Goal: Check status

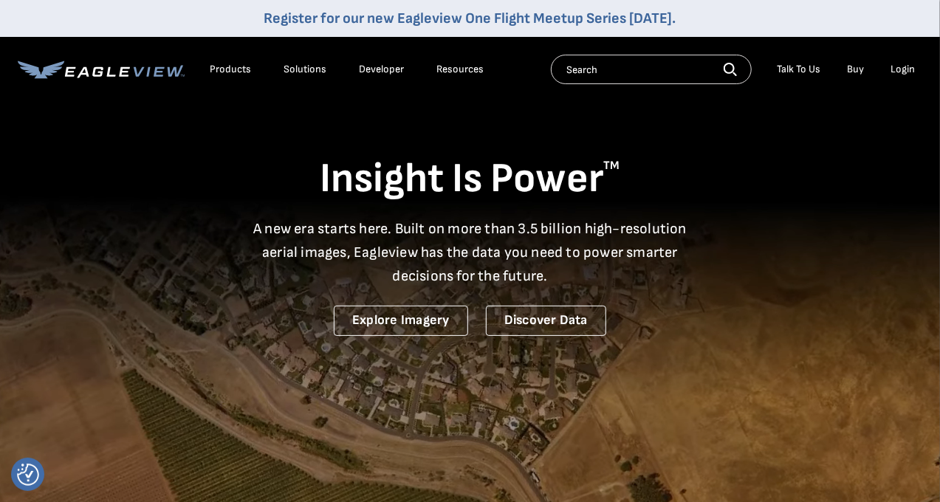
click at [900, 69] on div "Login" at bounding box center [903, 69] width 24 height 13
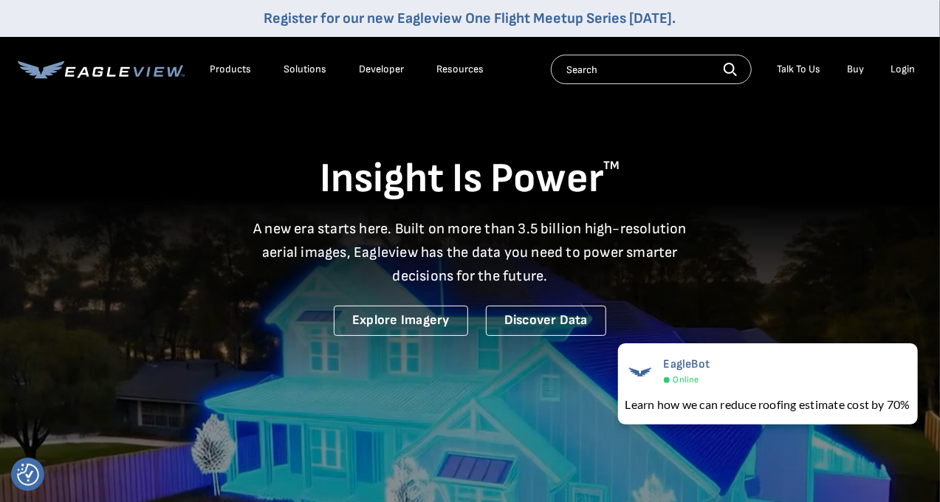
click at [897, 65] on div "Login" at bounding box center [903, 69] width 24 height 13
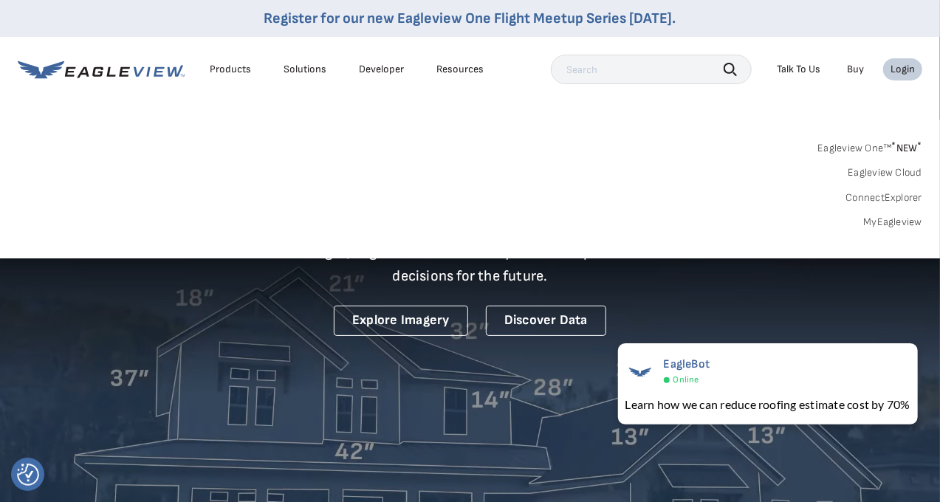
click at [896, 221] on link "MyEagleview" at bounding box center [892, 222] width 59 height 13
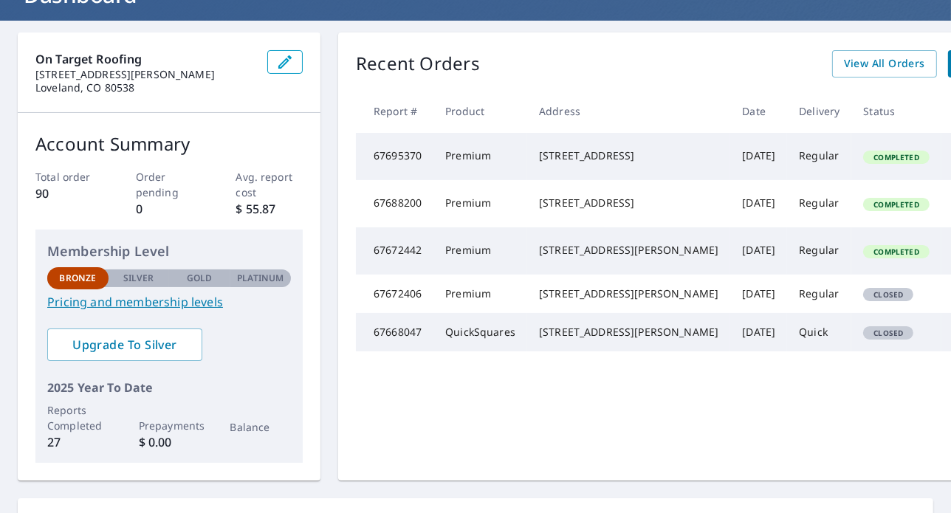
scroll to position [123, 0]
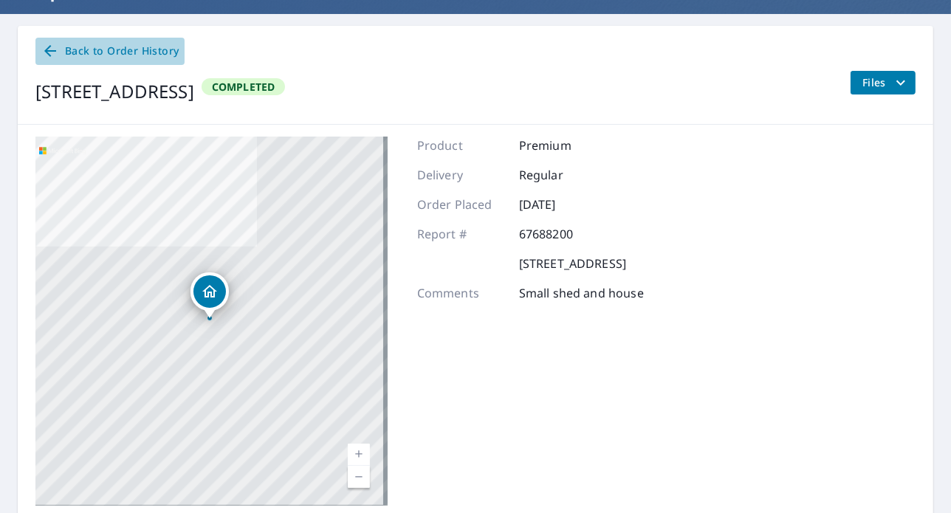
click at [92, 53] on span "Back to Order History" at bounding box center [109, 51] width 137 height 18
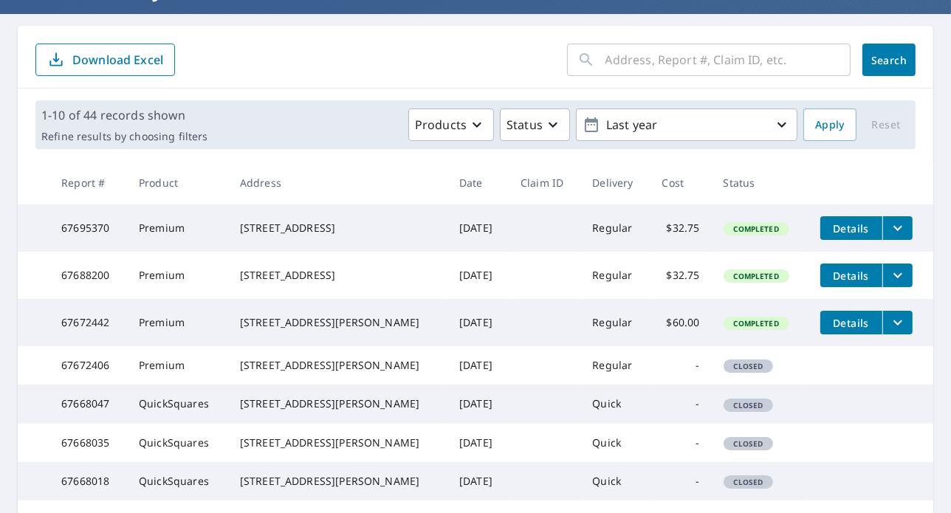
drag, startPoint x: 425, startPoint y: 213, endPoint x: 376, endPoint y: 86, distance: 136.8
click at [376, 86] on div "​ Search Download Excel" at bounding box center [476, 57] width 916 height 63
